Goal: Information Seeking & Learning: Learn about a topic

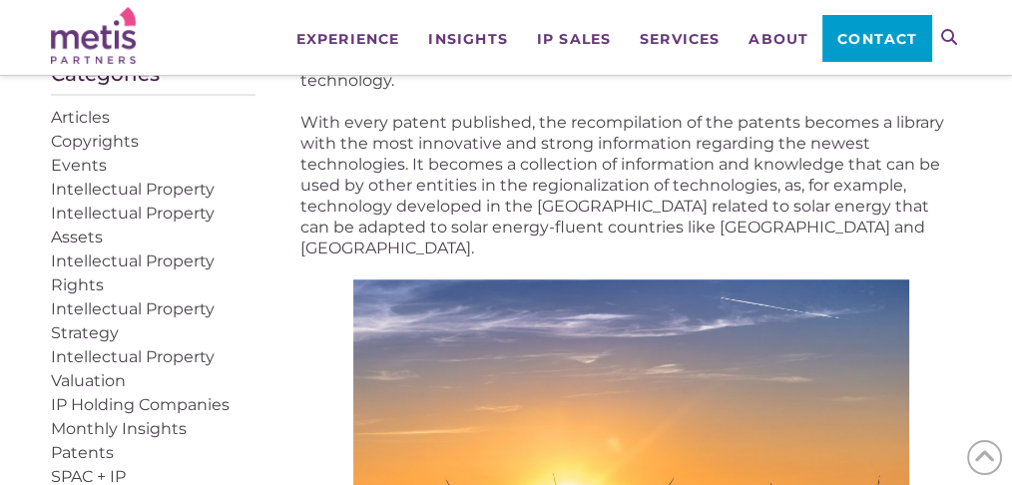
scroll to position [1190, 0]
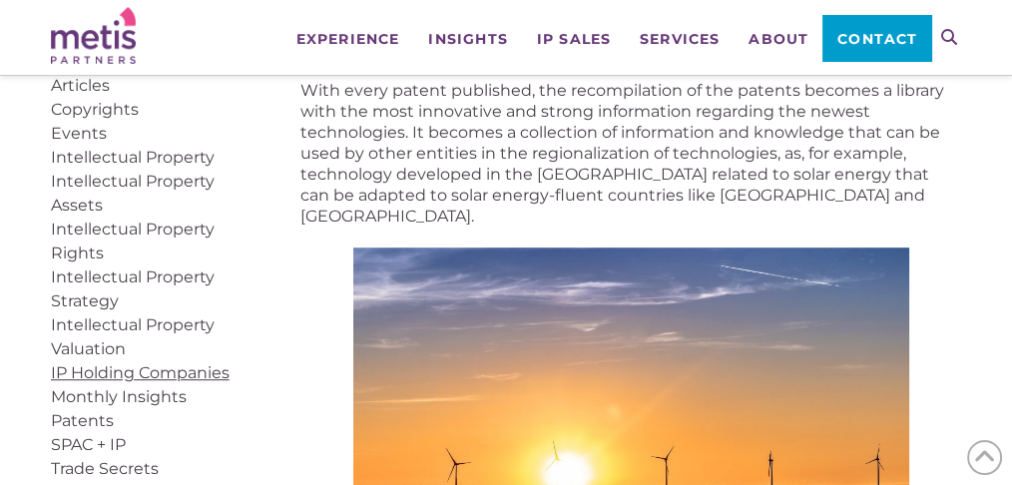
click at [99, 370] on link "IP Holding Companies" at bounding box center [140, 372] width 179 height 19
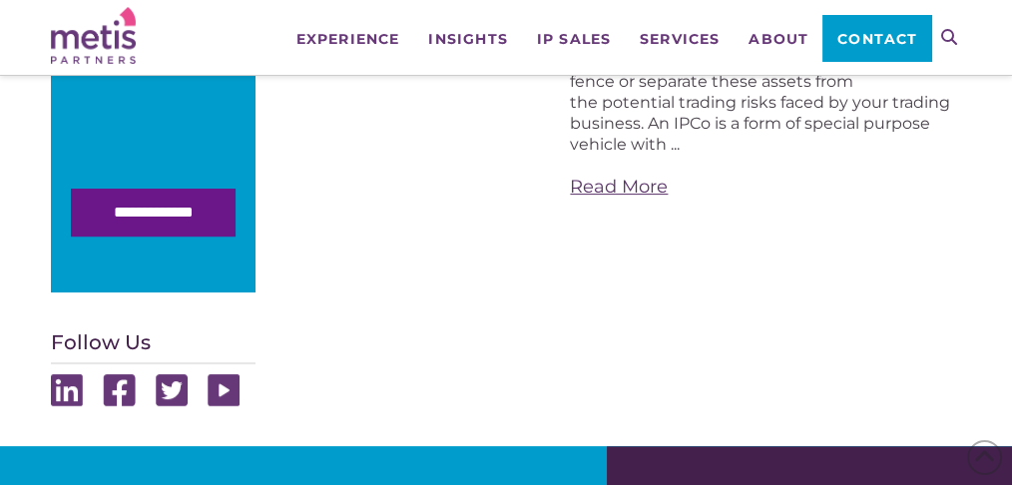
scroll to position [665, 0]
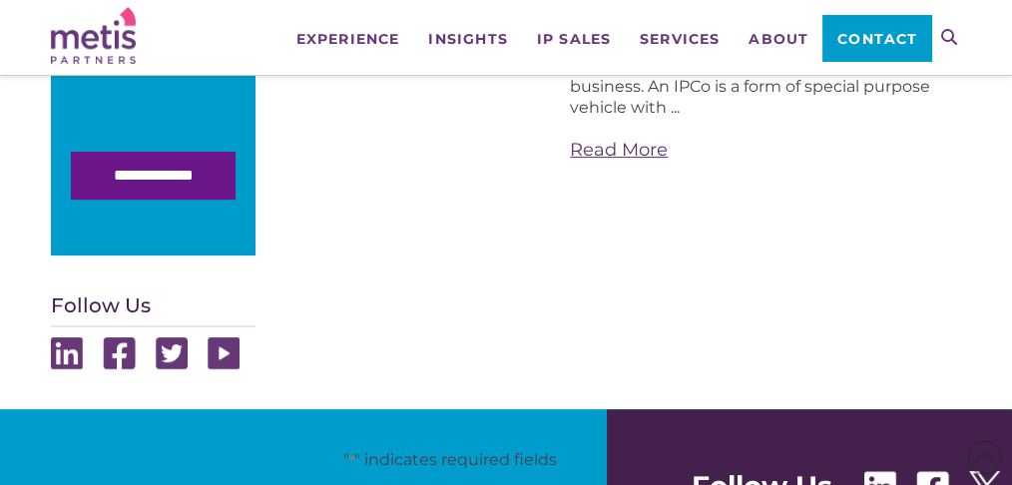
click at [592, 154] on link "Read More" at bounding box center [765, 150] width 391 height 25
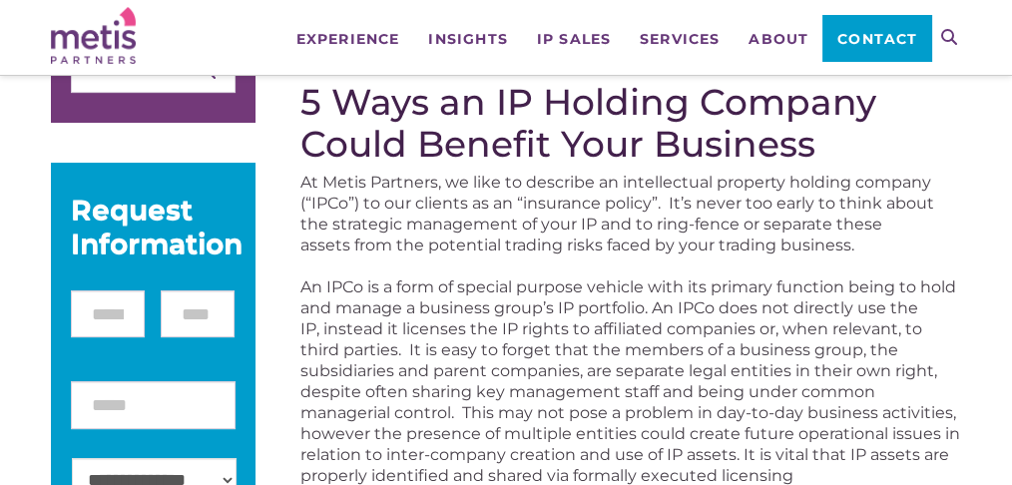
scroll to position [332, 0]
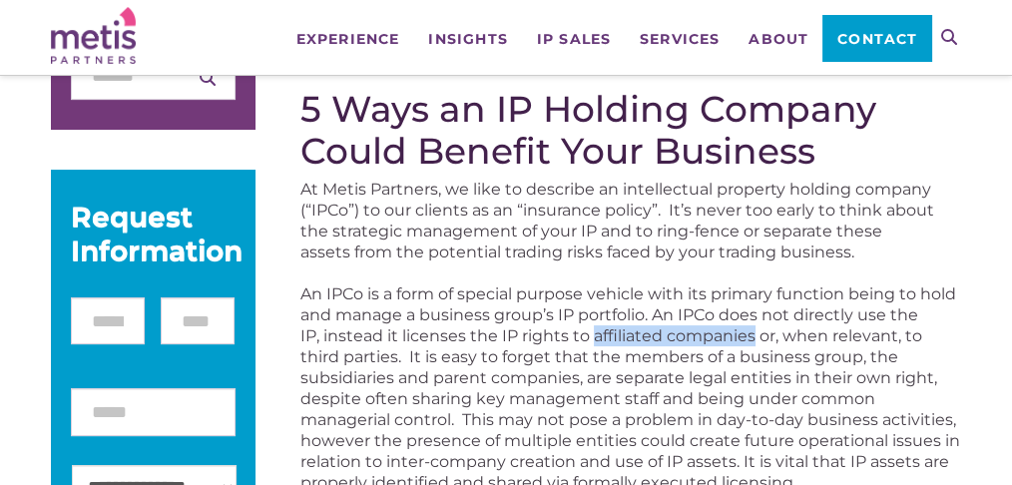
drag, startPoint x: 594, startPoint y: 333, endPoint x: 753, endPoint y: 326, distance: 158.9
click at [753, 326] on p "An IPCo is a form of special purpose vehicle with its primary function being to…" at bounding box center [631, 410] width 661 height 252
copy p "affiliated companies"
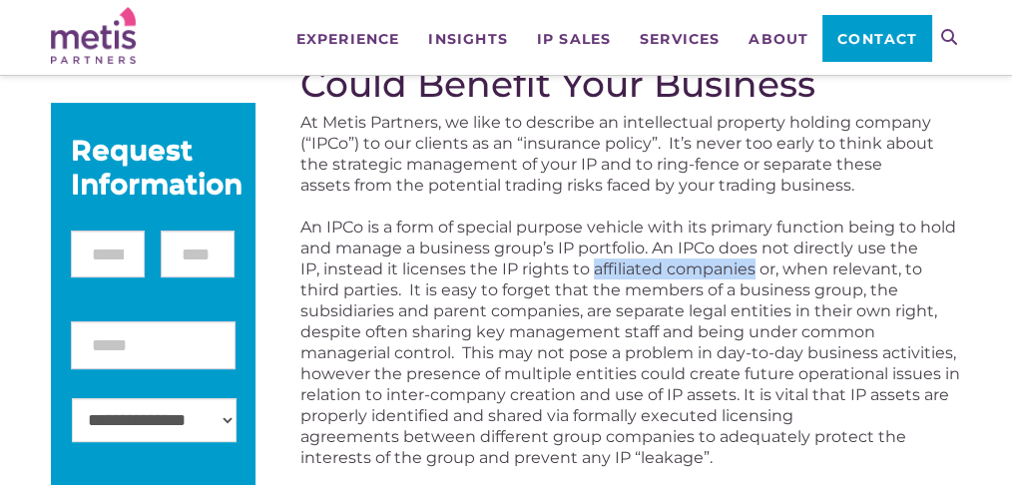
scroll to position [465, 0]
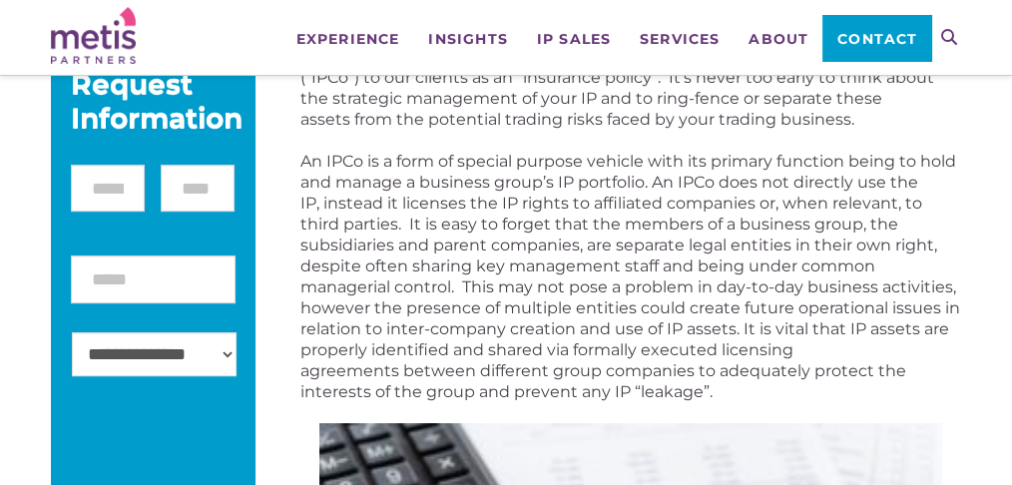
click at [404, 226] on p "An IPCo is a form of special purpose vehicle with its primary function being to…" at bounding box center [631, 277] width 661 height 252
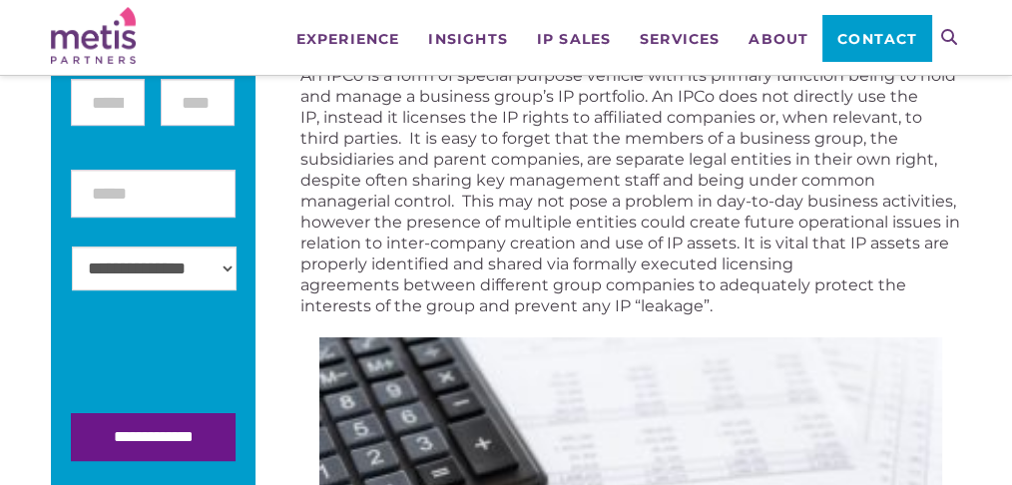
scroll to position [599, 0]
